Goal: Entertainment & Leisure: Consume media (video, audio)

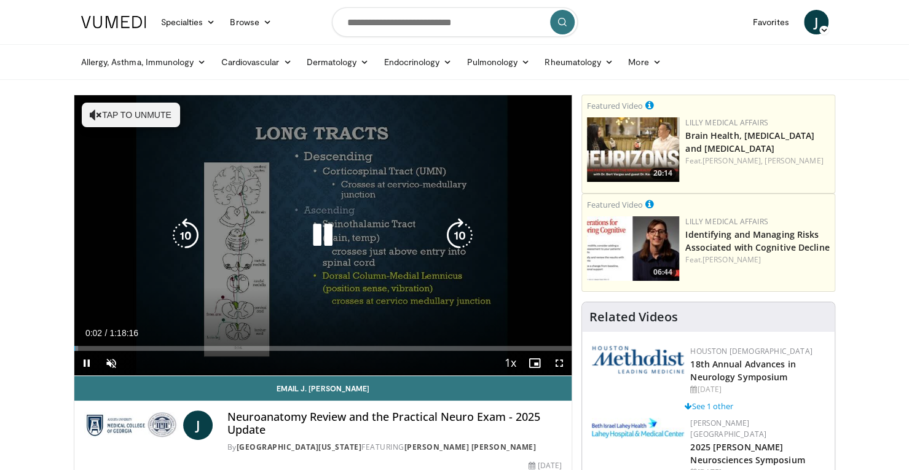
click at [322, 239] on icon "Video Player" at bounding box center [322, 235] width 34 height 34
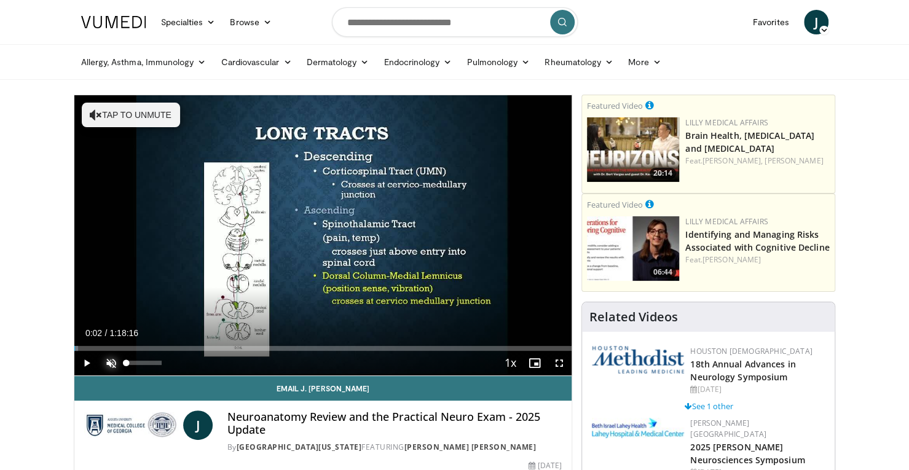
click at [113, 360] on span "Video Player" at bounding box center [111, 363] width 25 height 25
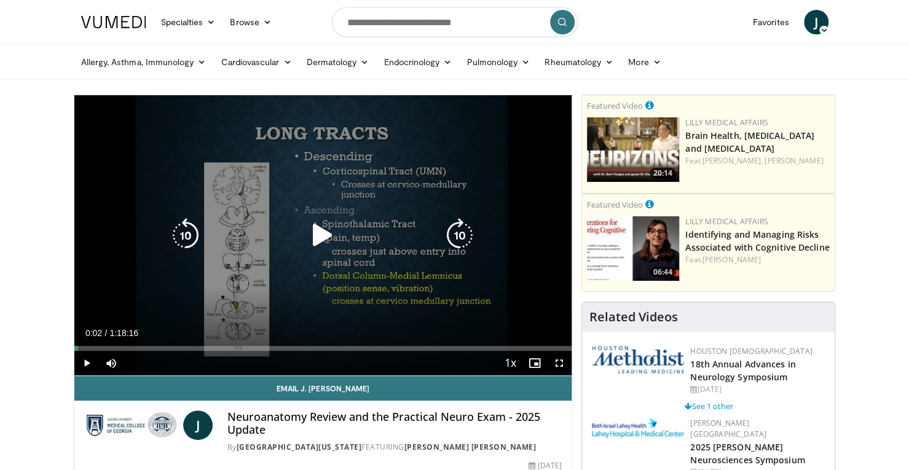
click at [318, 240] on icon "Video Player" at bounding box center [322, 235] width 34 height 34
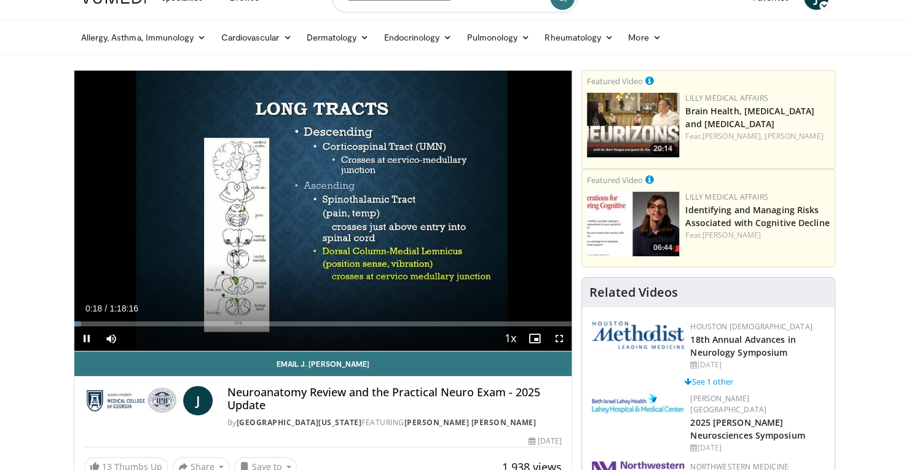
scroll to position [98, 0]
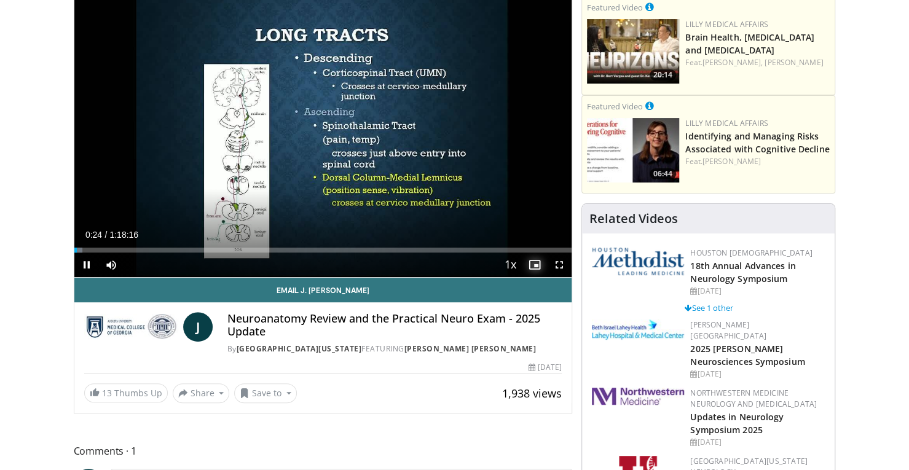
click at [533, 264] on span "Video Player" at bounding box center [534, 265] width 25 height 25
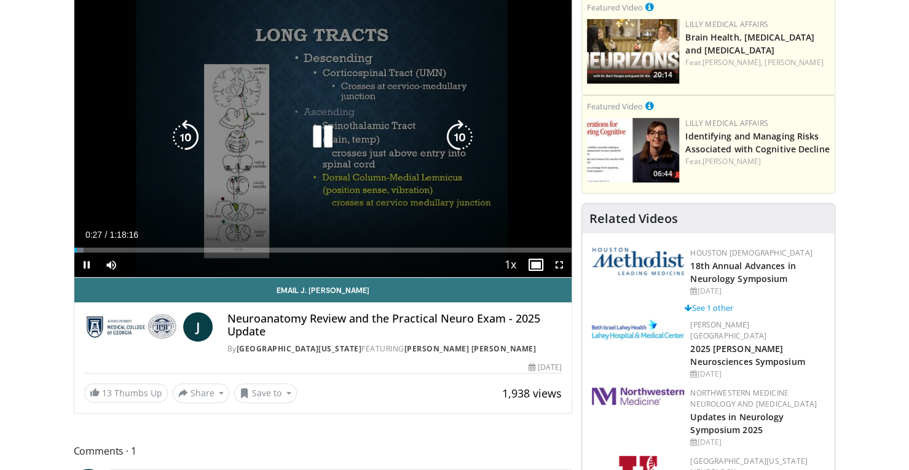
click at [446, 197] on div "10 seconds Tap to unmute" at bounding box center [323, 137] width 498 height 280
click at [313, 137] on icon "Video Player" at bounding box center [322, 137] width 34 height 34
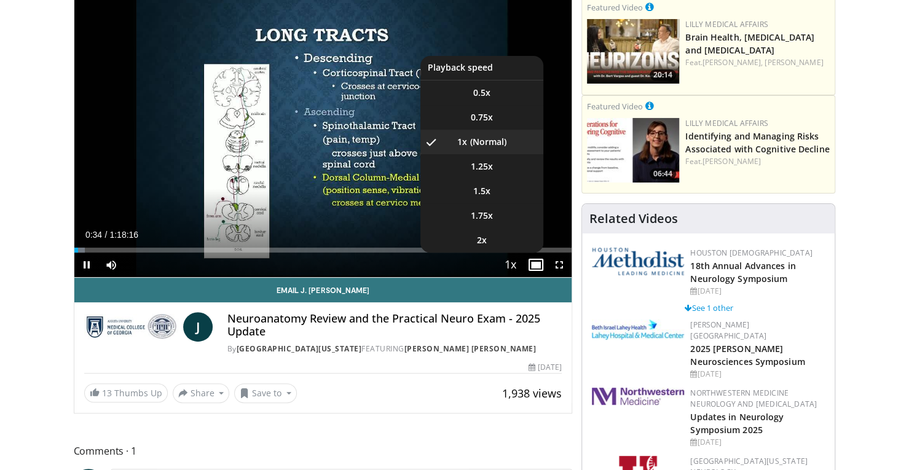
click at [512, 263] on span "Video Player" at bounding box center [509, 265] width 17 height 25
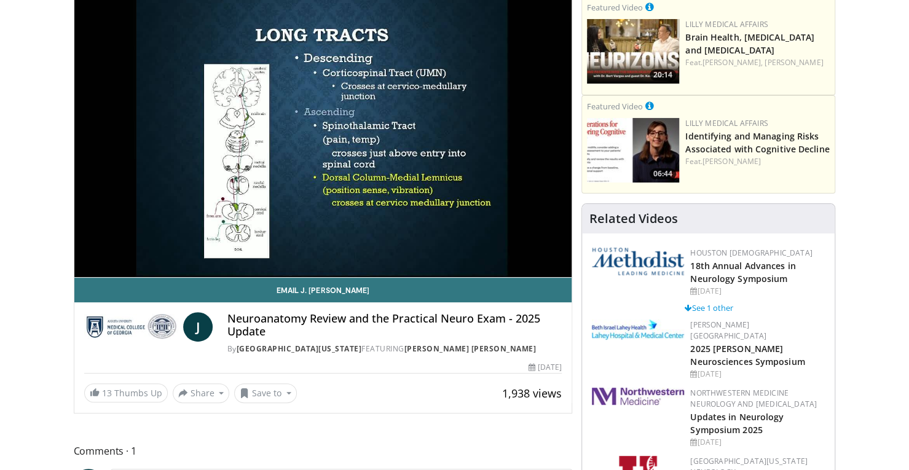
click at [479, 168] on div "10 seconds Tap to unmute" at bounding box center [323, 137] width 498 height 280
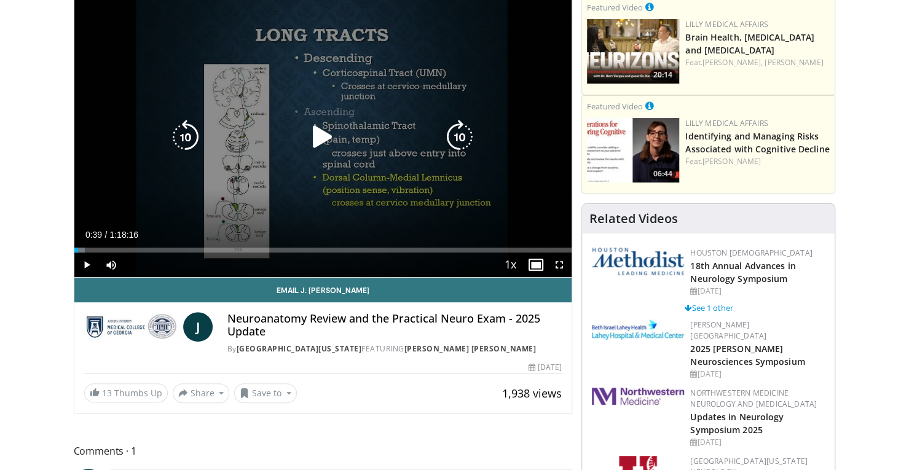
click at [323, 138] on icon "Video Player" at bounding box center [322, 137] width 34 height 34
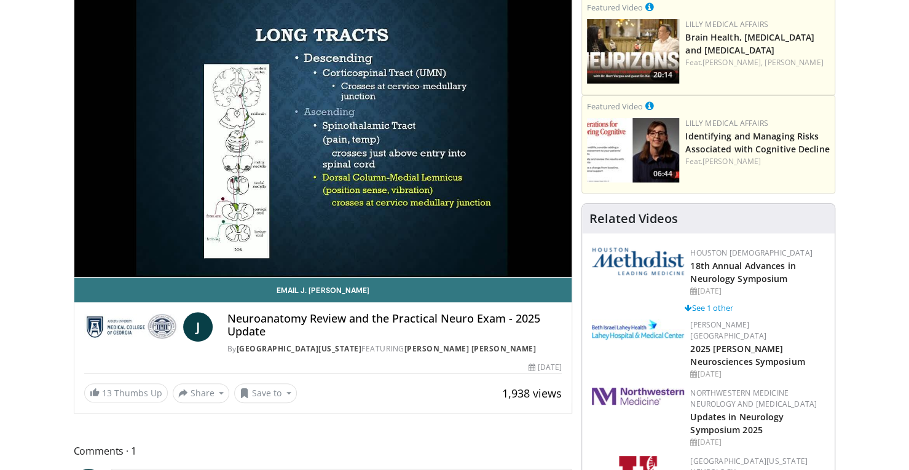
click at [632, 399] on div at bounding box center [638, 418] width 92 height 60
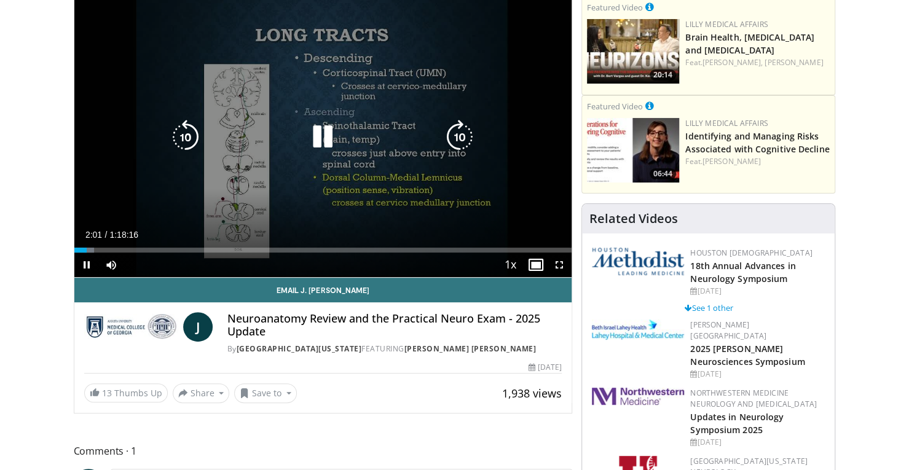
click at [238, 203] on div "10 seconds Tap to unmute" at bounding box center [323, 137] width 498 height 280
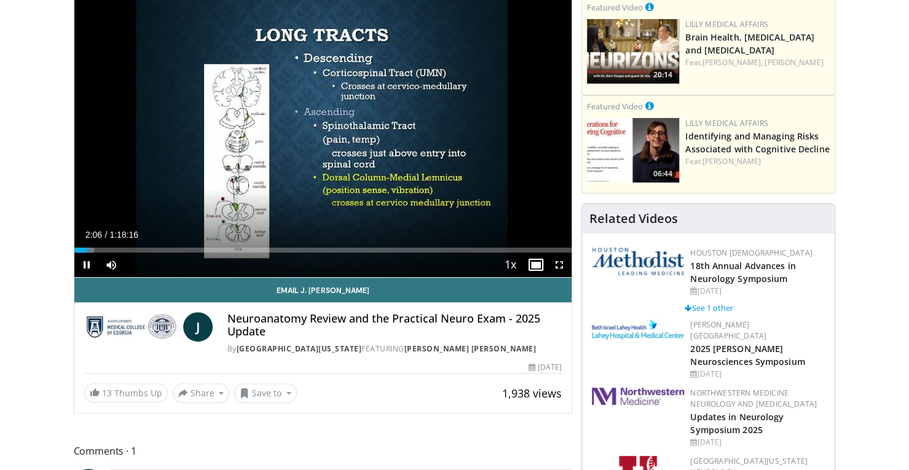
click at [334, 202] on div "10 seconds Tap to unmute" at bounding box center [323, 137] width 498 height 280
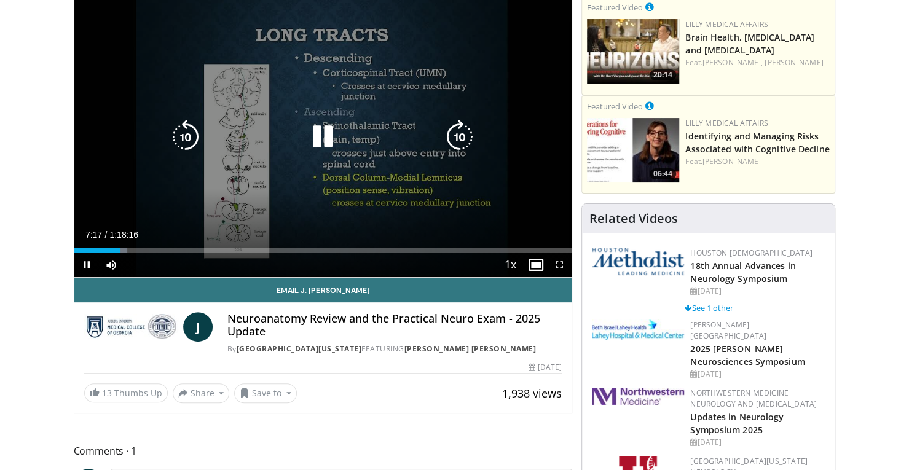
click at [361, 203] on div "10 seconds Tap to unmute" at bounding box center [323, 137] width 498 height 280
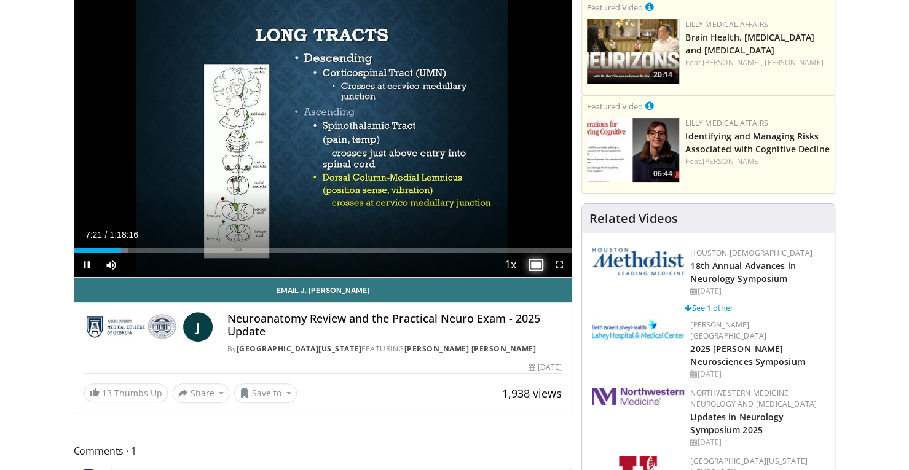
click at [535, 262] on span "Video Player" at bounding box center [534, 265] width 25 height 25
drag, startPoint x: 478, startPoint y: 185, endPoint x: 480, endPoint y: 229, distance: 43.7
click at [480, 229] on video-js "**********" at bounding box center [323, 137] width 498 height 281
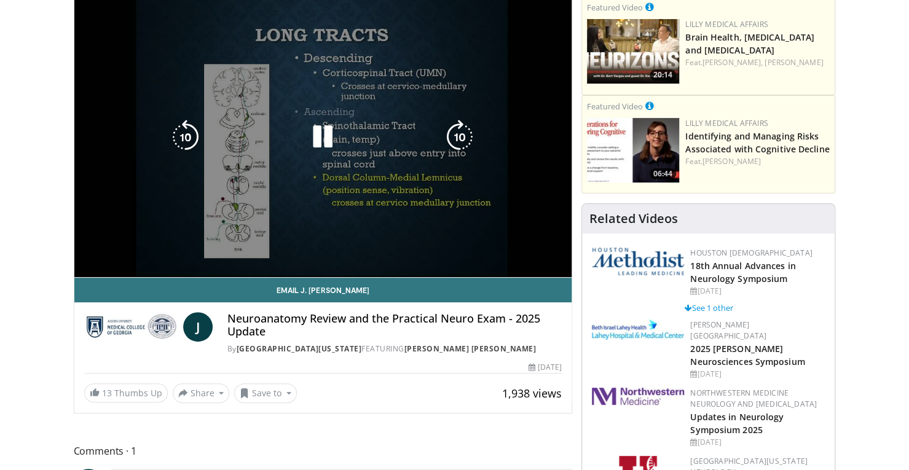
click at [480, 229] on div "10 seconds Tap to unmute" at bounding box center [323, 137] width 498 height 280
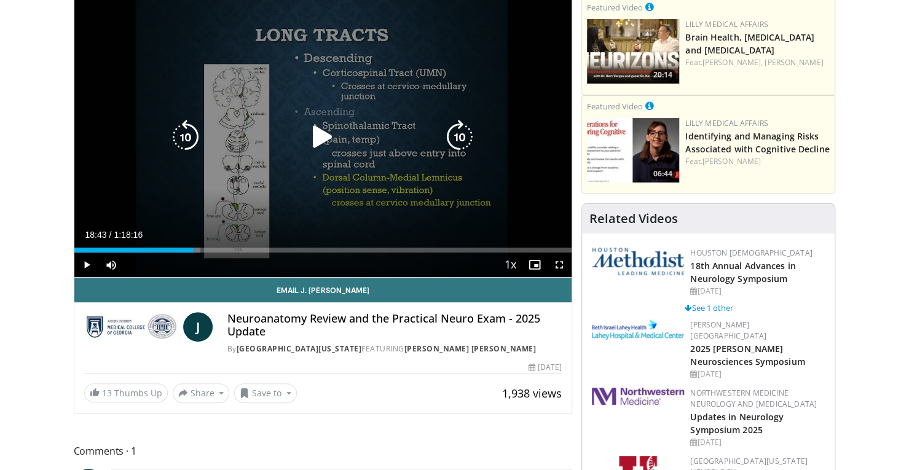
click at [480, 229] on div "Current Time 18:43 / Duration 1:18:16" at bounding box center [323, 234] width 498 height 11
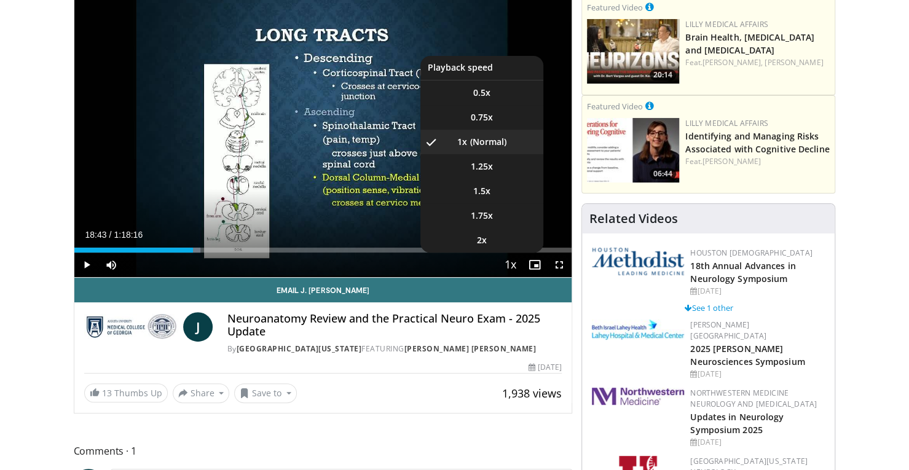
click at [510, 263] on span "Video Player" at bounding box center [509, 265] width 17 height 25
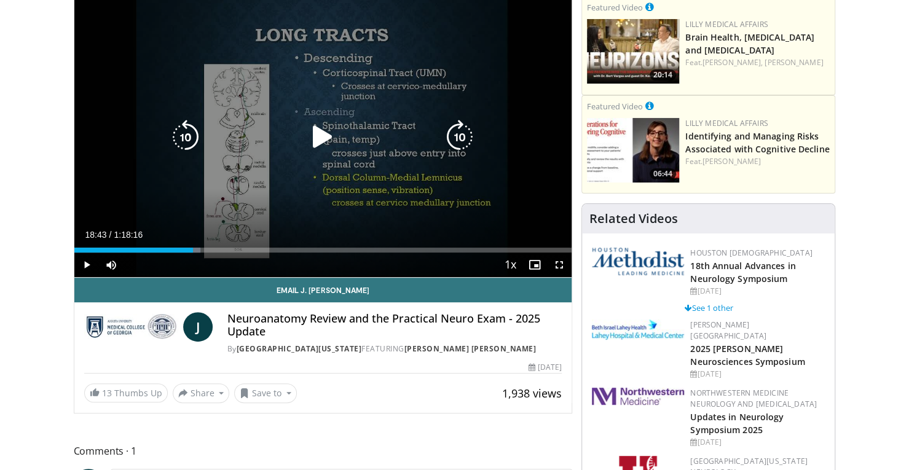
click at [320, 133] on icon "Video Player" at bounding box center [322, 137] width 34 height 34
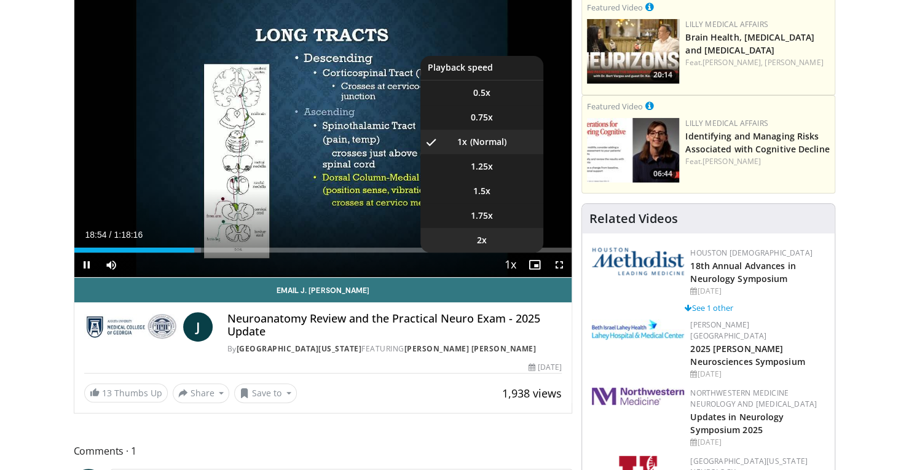
click at [489, 245] on li "2x" at bounding box center [481, 240] width 123 height 25
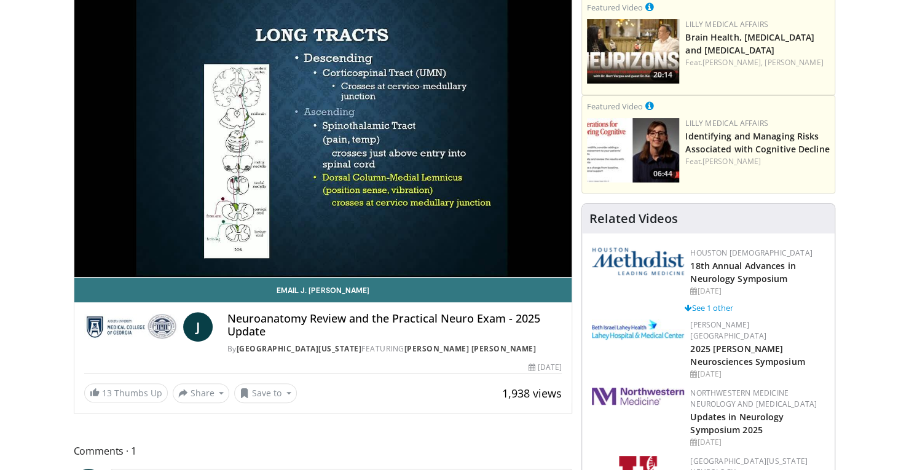
click at [479, 135] on div "10 seconds Tap to unmute" at bounding box center [323, 137] width 498 height 280
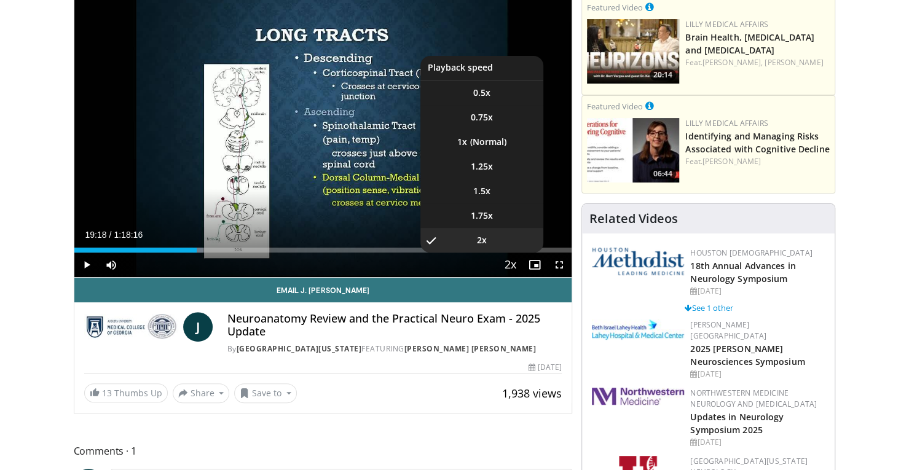
click at [510, 264] on span "Video Player" at bounding box center [509, 265] width 17 height 25
click at [487, 165] on span "1.25x" at bounding box center [482, 166] width 22 height 12
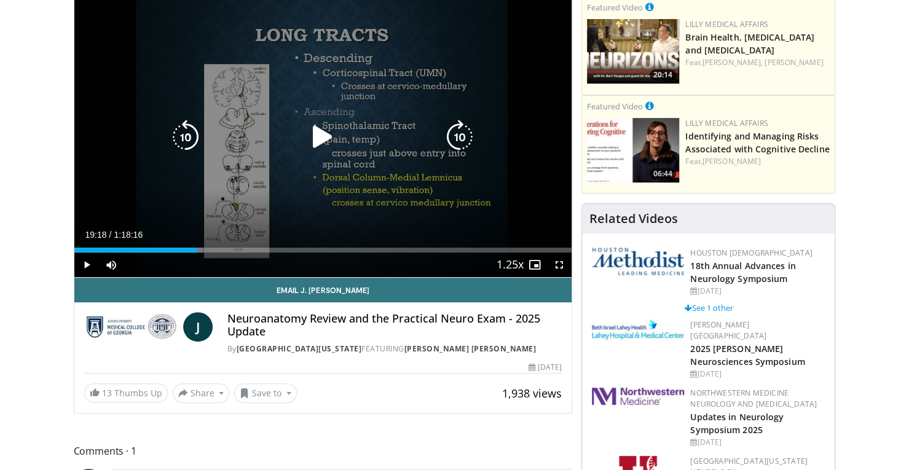
click at [374, 157] on div "10 seconds Tap to unmute" at bounding box center [323, 137] width 498 height 280
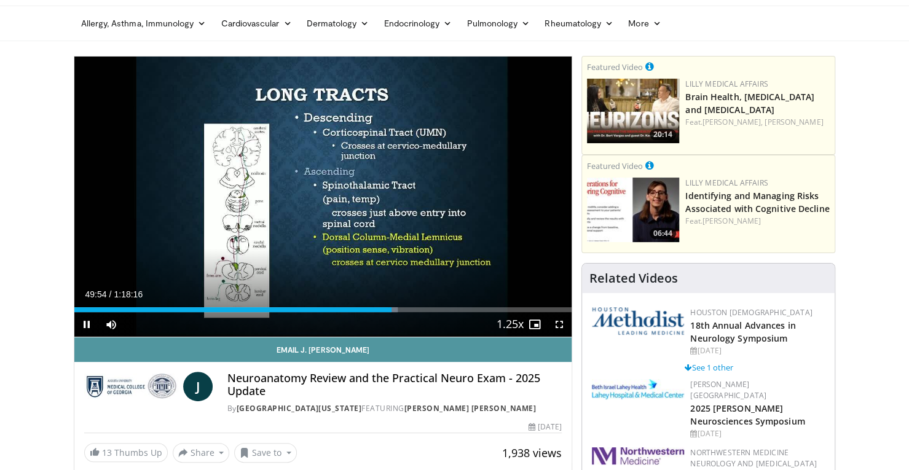
scroll to position [0, 0]
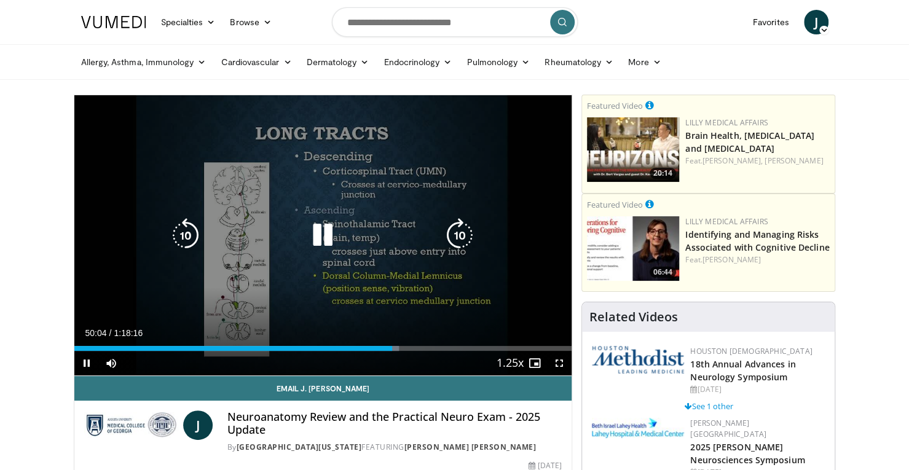
click at [319, 229] on icon "Video Player" at bounding box center [322, 235] width 34 height 34
